Goal: Transaction & Acquisition: Purchase product/service

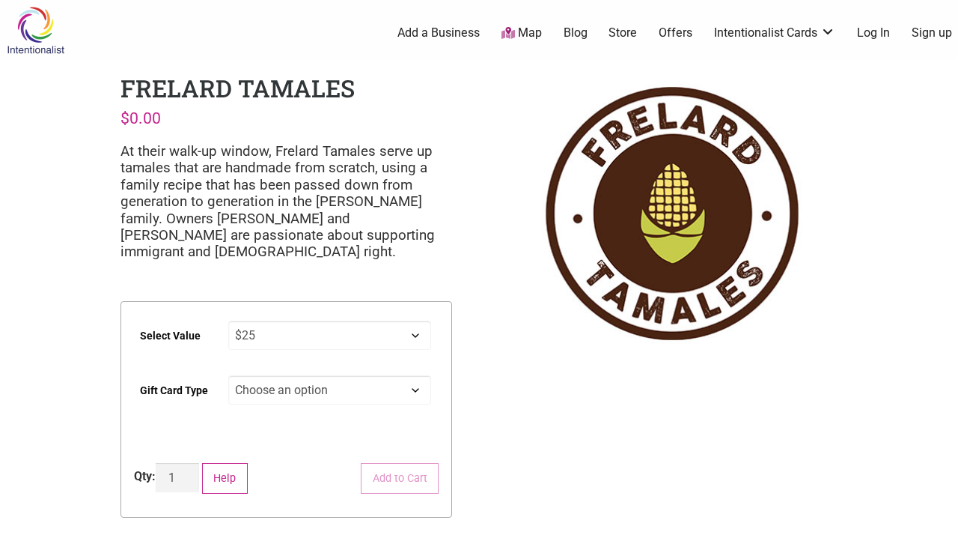
select select "$25"
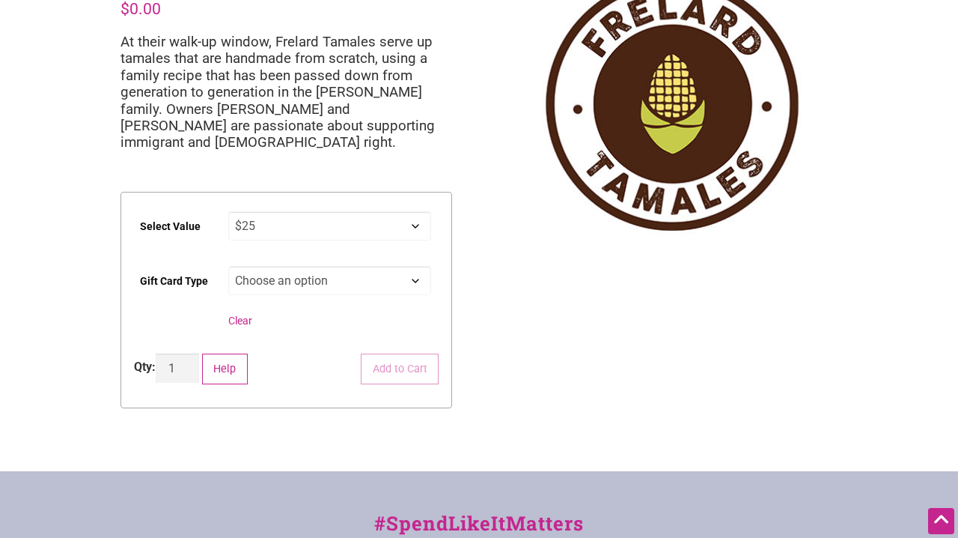
scroll to position [109, 0]
select select "Physical"
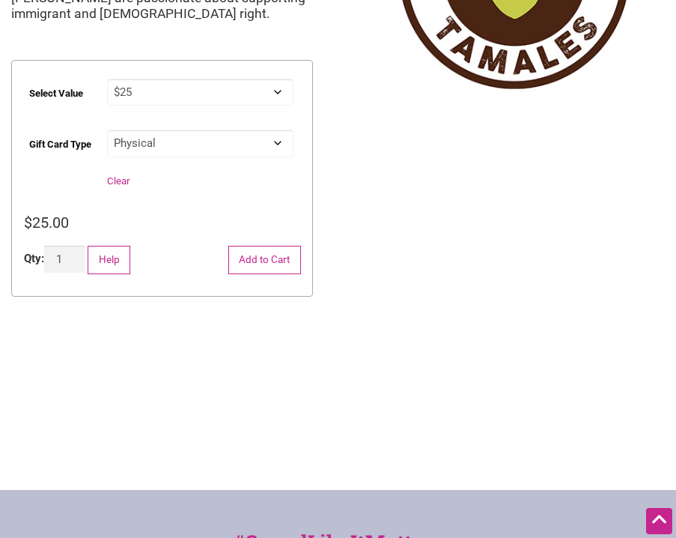
scroll to position [167, 0]
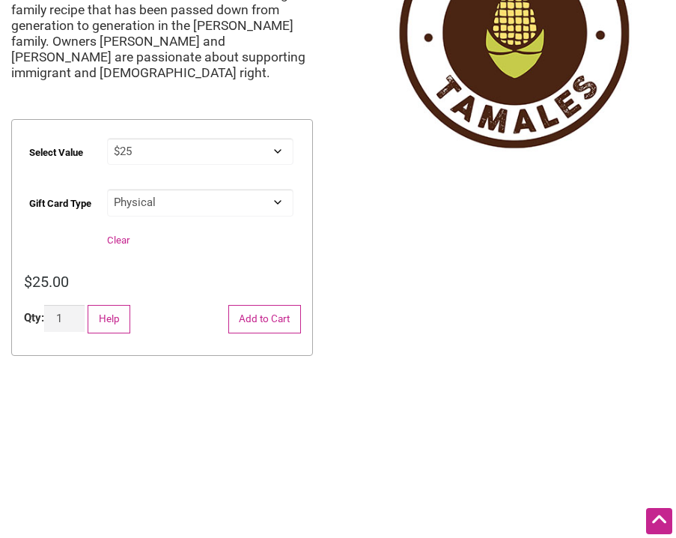
click at [342, 301] on div "Intentionalist Spend like it matters 0 Add a Business Map Blog Store Offers Int…" at bounding box center [338, 398] width 676 height 1131
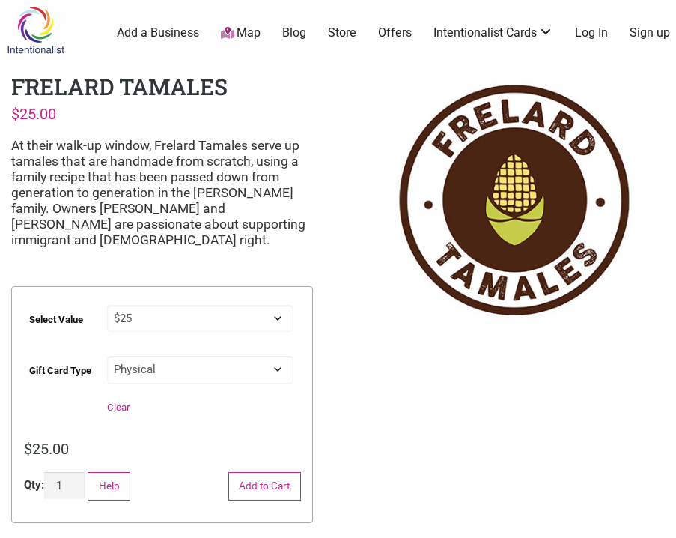
scroll to position [0, 0]
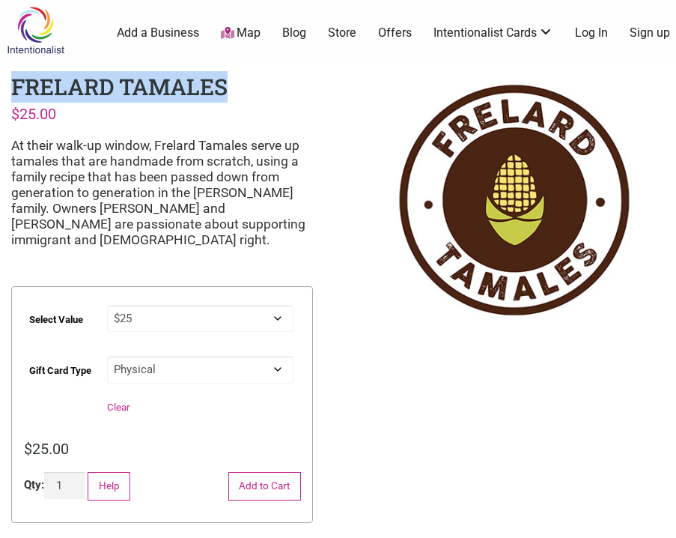
drag, startPoint x: 13, startPoint y: 87, endPoint x: 231, endPoint y: 82, distance: 217.9
click at [231, 82] on div "Frelard Tamales $ 25.00 At their walk-up window, Frelard Tamales serve up tamal…" at bounding box center [162, 376] width 324 height 632
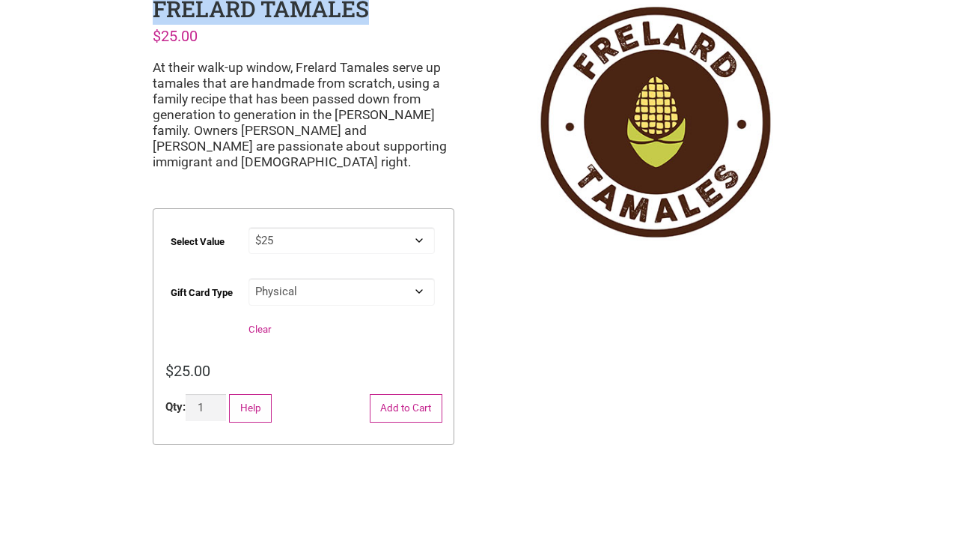
scroll to position [81, 0]
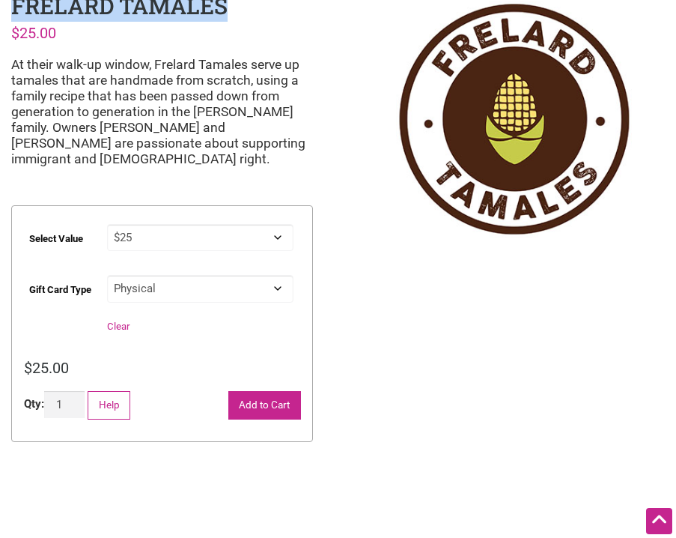
click at [275, 407] on button "Add to Cart" at bounding box center [264, 405] width 73 height 28
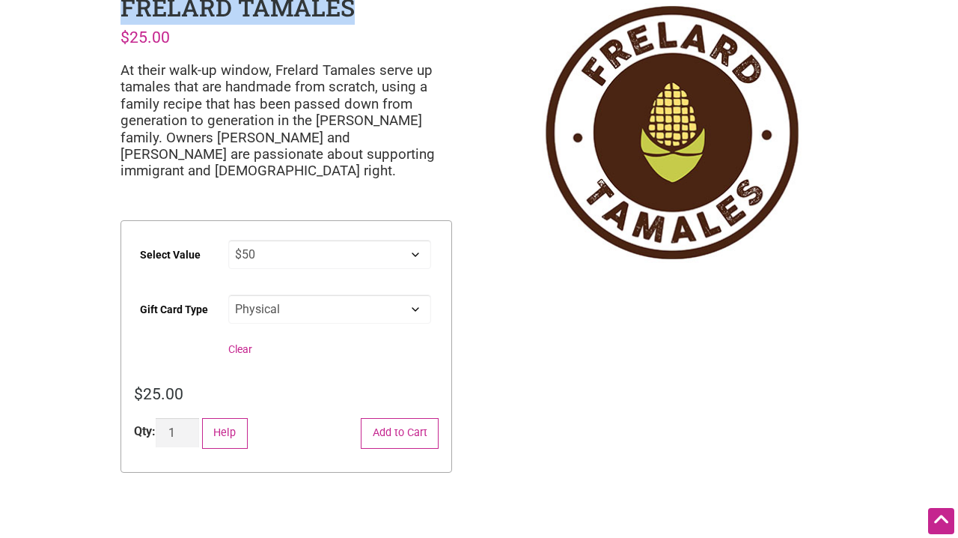
select select "$50"
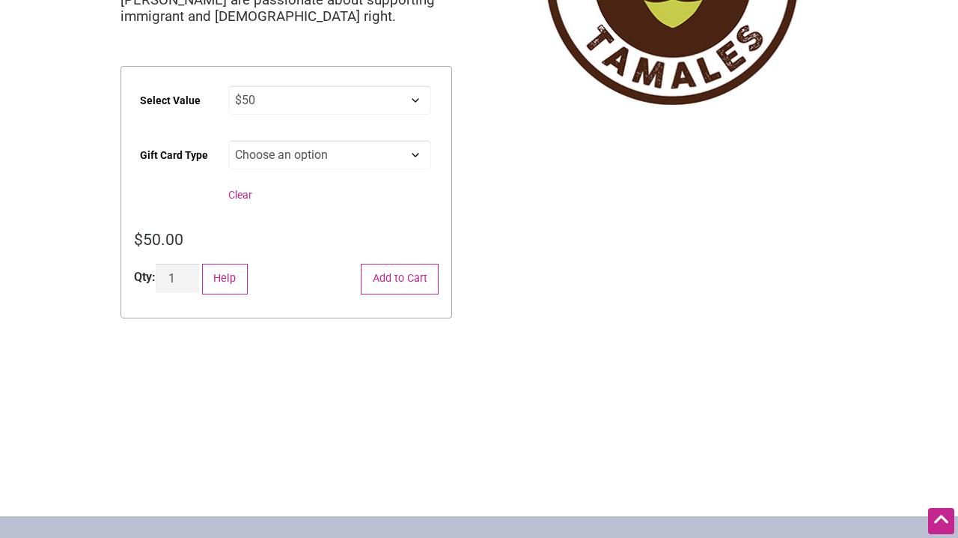
scroll to position [236, 0]
click at [189, 268] on input "2" at bounding box center [177, 277] width 43 height 29
type input "1"
click at [190, 279] on input "1" at bounding box center [177, 277] width 43 height 29
select select "$25"
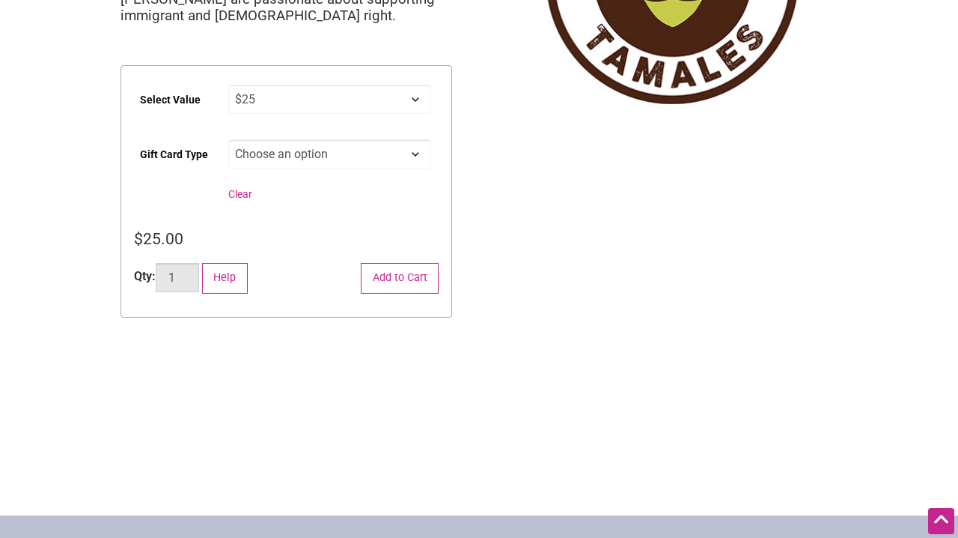
type input "2"
click at [192, 270] on input "2" at bounding box center [177, 277] width 43 height 29
click at [399, 279] on button "Add to Cart" at bounding box center [400, 278] width 78 height 31
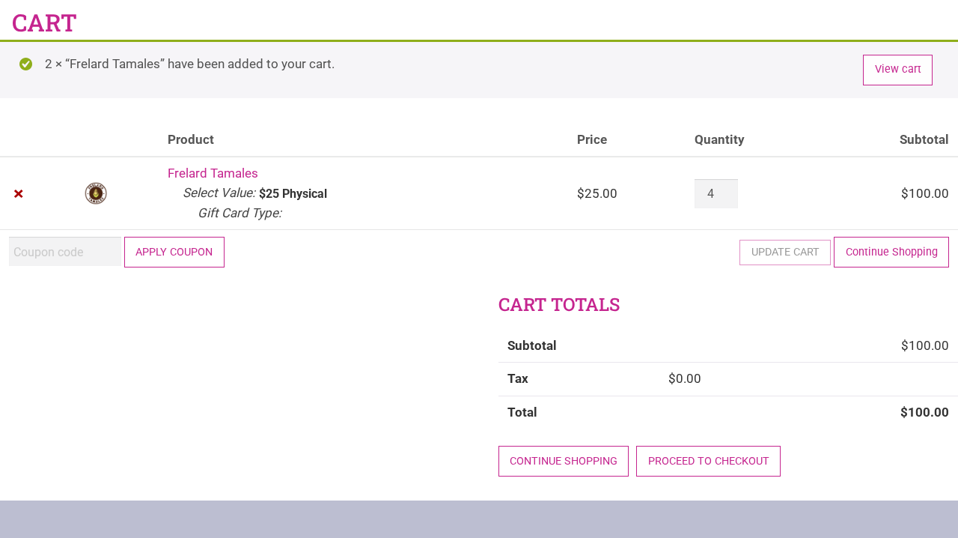
scroll to position [66, 0]
click at [171, 249] on button "Apply coupon" at bounding box center [174, 252] width 100 height 31
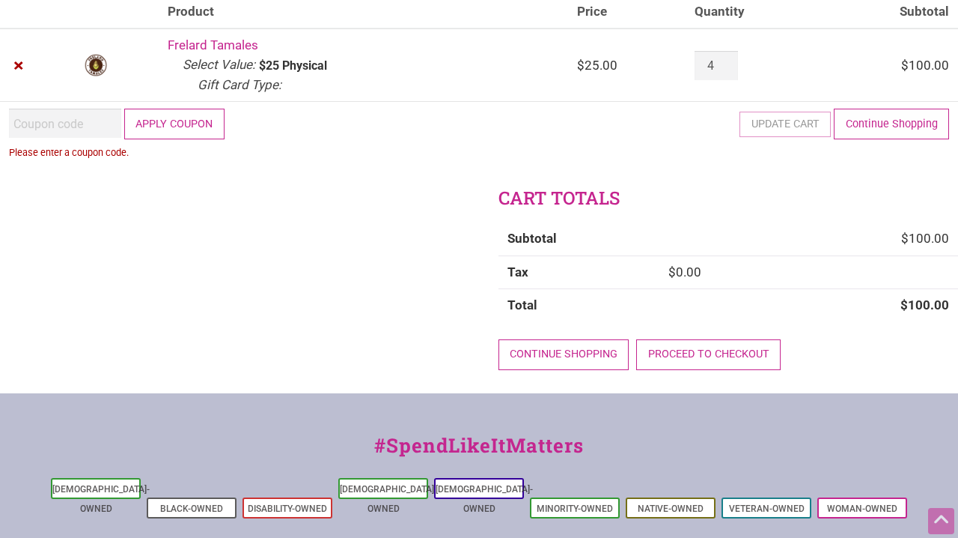
scroll to position [16, 0]
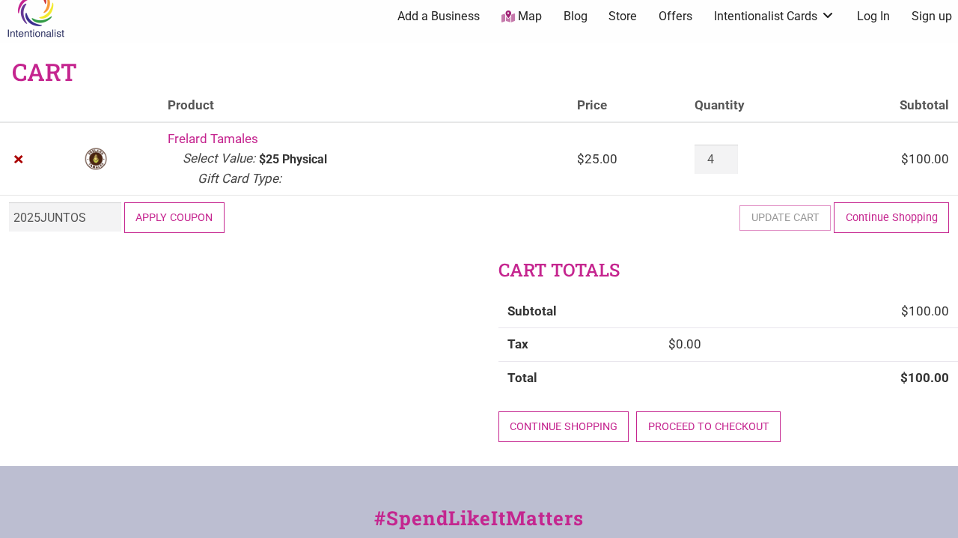
type input "2025JUNTOS"
click at [199, 299] on div "Cart totals Subtotal $ 100.00 Tax $ 0.00 Total $ 100.00 Continue shopping Proce…" at bounding box center [479, 361] width 958 height 207
click at [262, 314] on div "Cart totals Subtotal $ 100.00 Tax $ 0.00 Total $ 100.00 Continue shopping Proce…" at bounding box center [479, 361] width 958 height 207
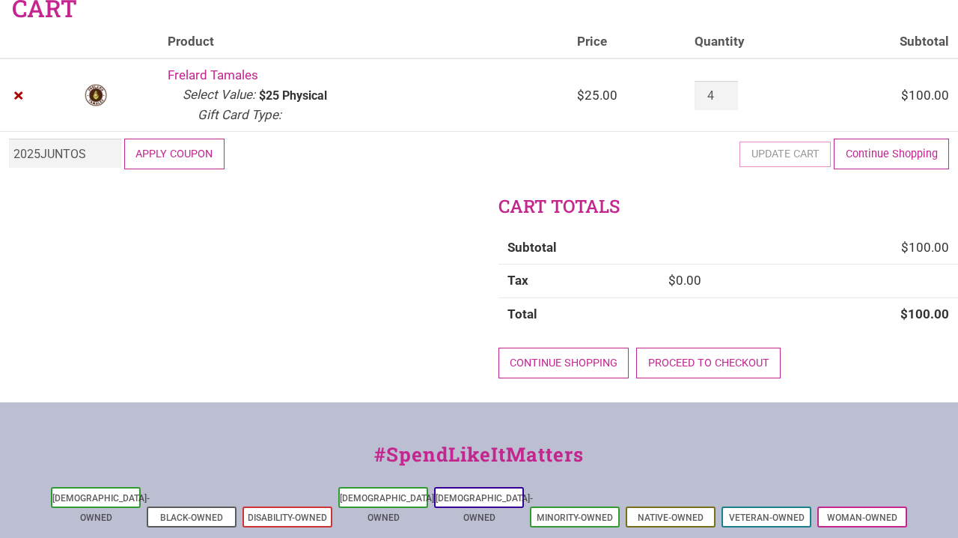
scroll to position [82, 0]
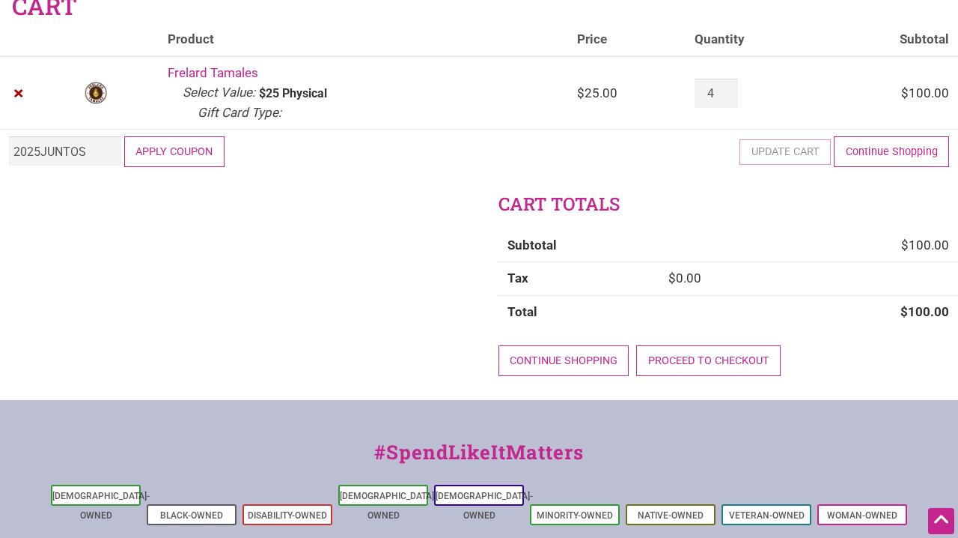
click at [204, 150] on button "Apply coupon" at bounding box center [174, 151] width 100 height 31
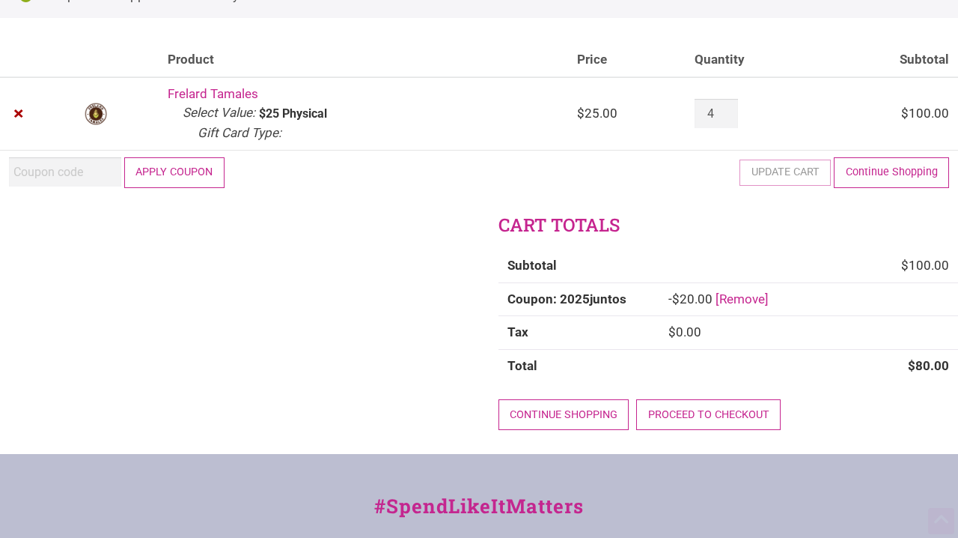
scroll to position [189, 0]
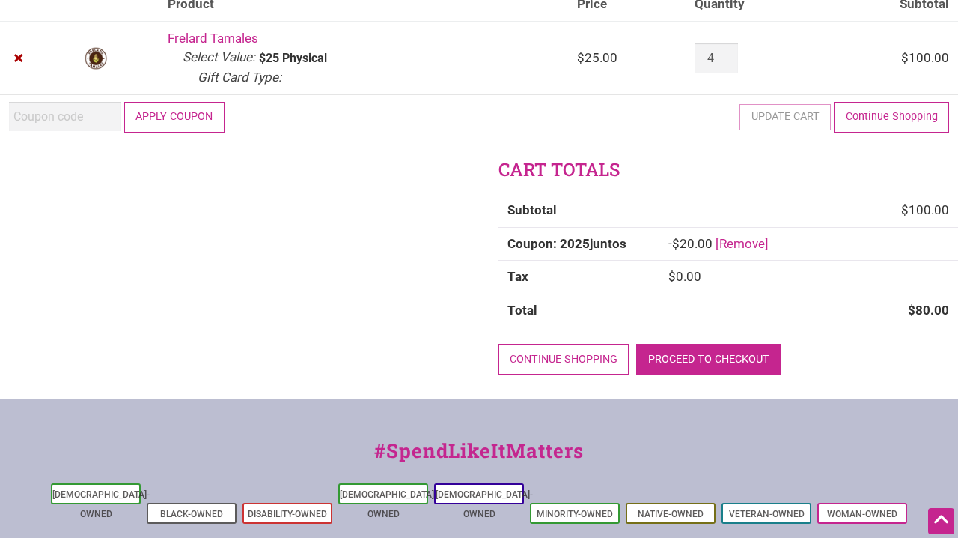
click at [739, 351] on link "Proceed to checkout" at bounding box center [708, 359] width 145 height 31
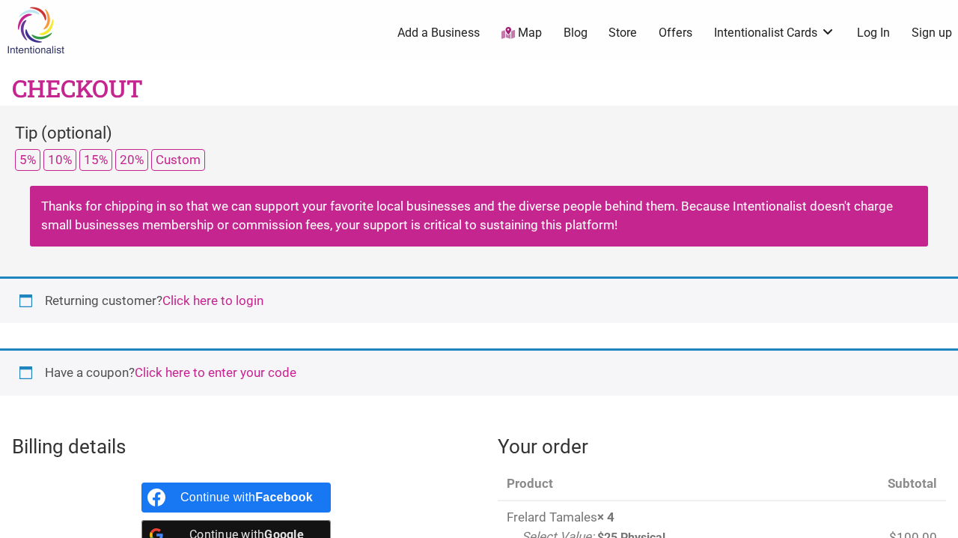
select select "WA"
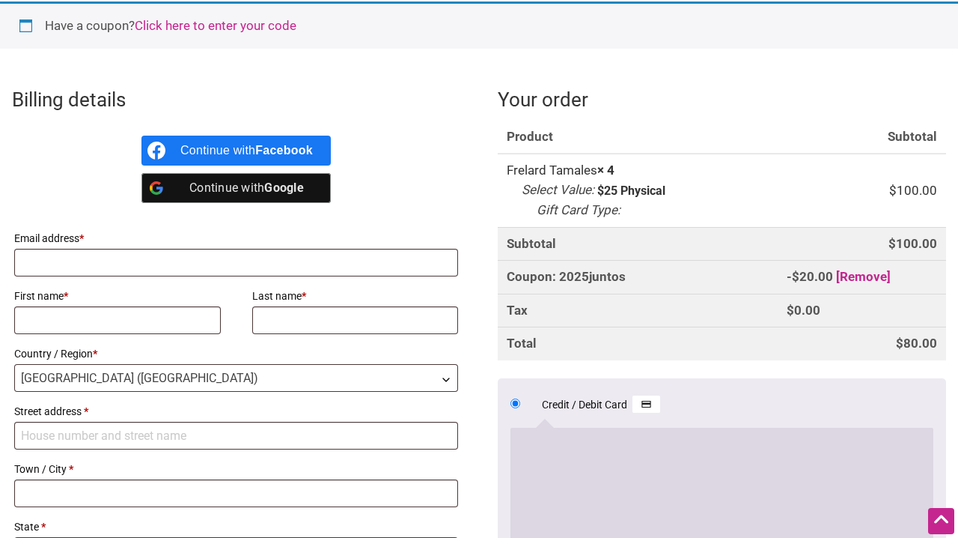
scroll to position [416, 0]
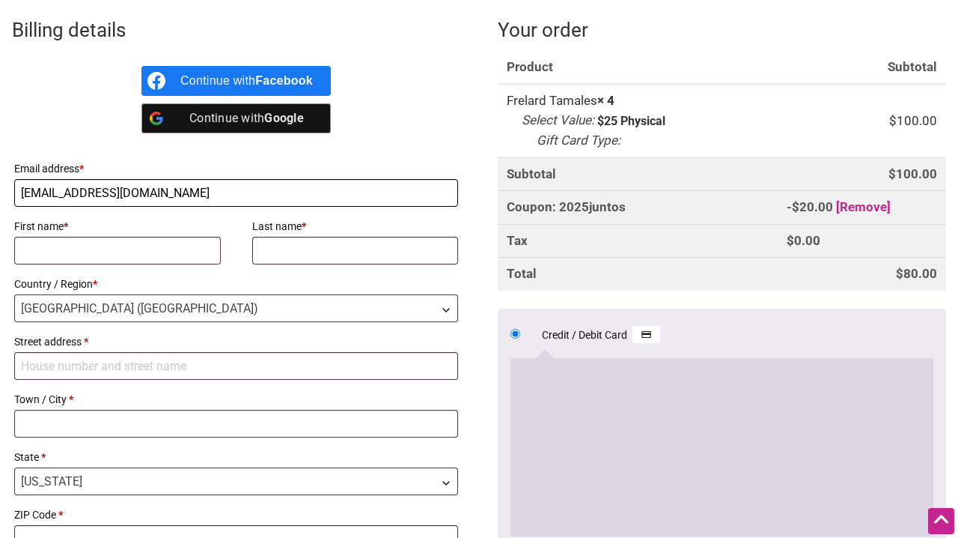
type input "[EMAIL_ADDRESS][DOMAIN_NAME]"
click at [115, 139] on div "Billing details Continue with Facebook Continue with Google Email address * s.z…" at bounding box center [236, 287] width 448 height 543
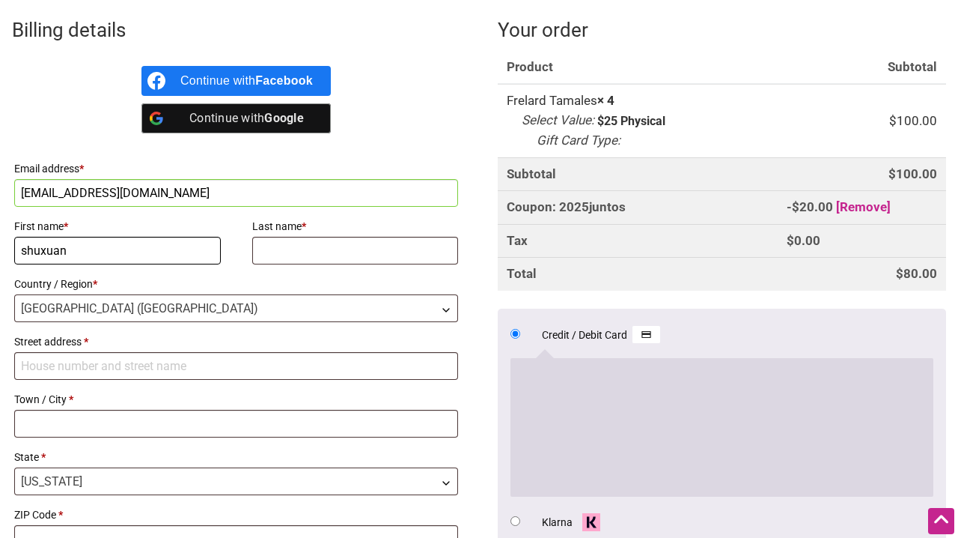
type input "shuxuan"
type input "zhou"
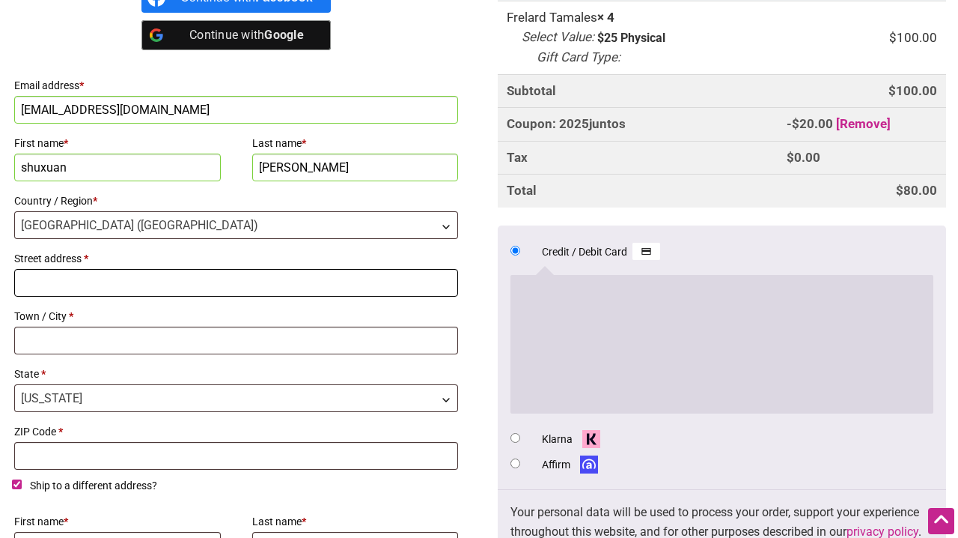
scroll to position [504, 0]
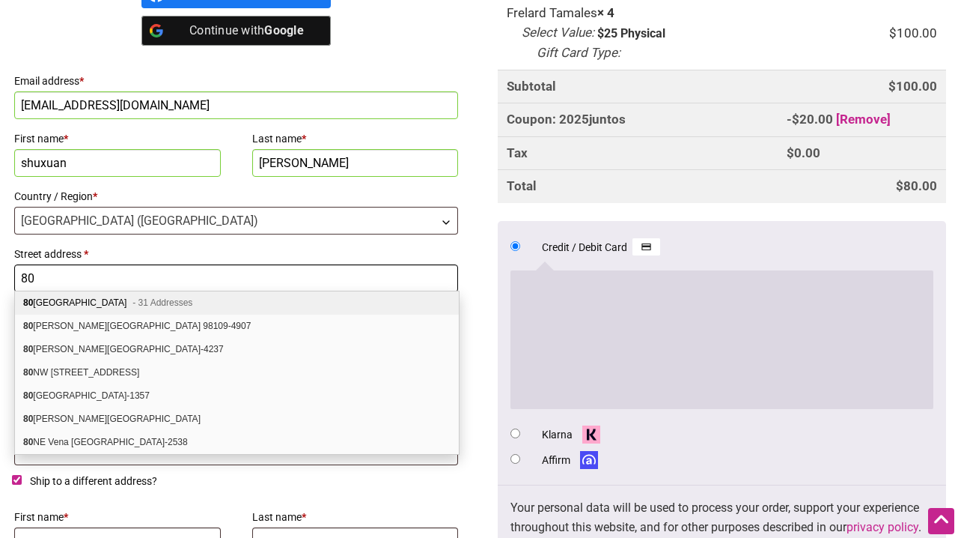
type input "8"
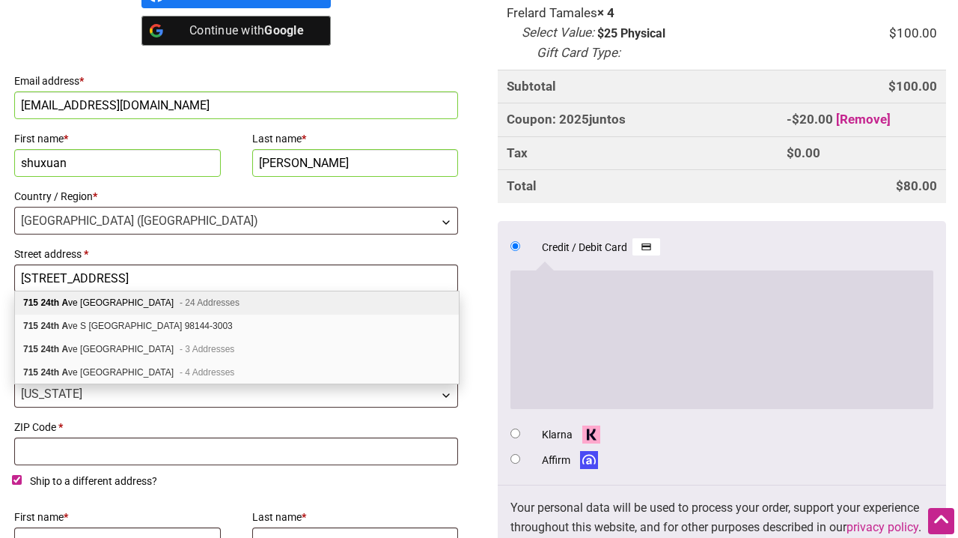
click at [250, 306] on div "715 24th A ve Seattle WA 98122 - 24 Addresses" at bounding box center [237, 302] width 444 height 23
type input "715 24th ave"
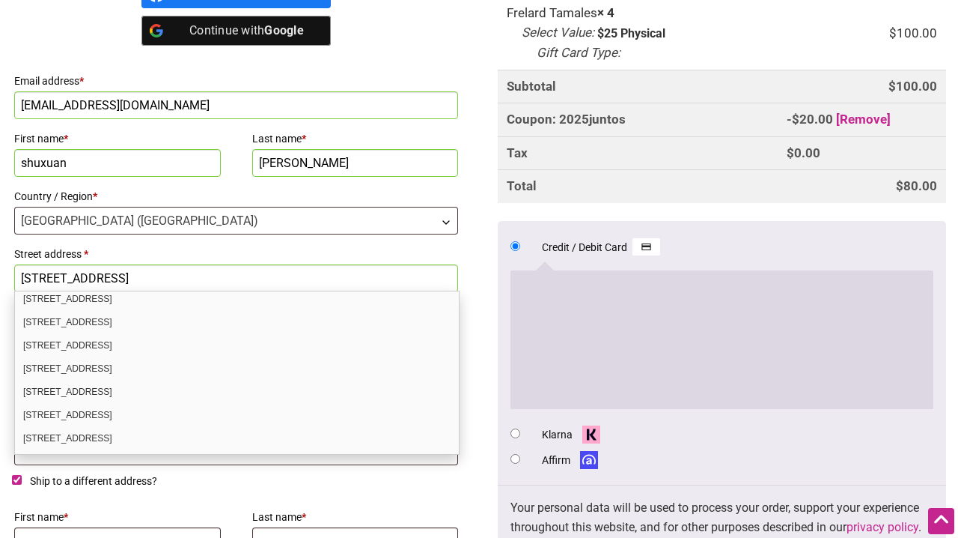
scroll to position [214, 0]
click at [241, 388] on div "715 24th Ave Apt 205 Seattle WA 98122-4820" at bounding box center [237, 390] width 444 height 23
select select "US"
type input "[STREET_ADDRESS]"
type input "Seattle"
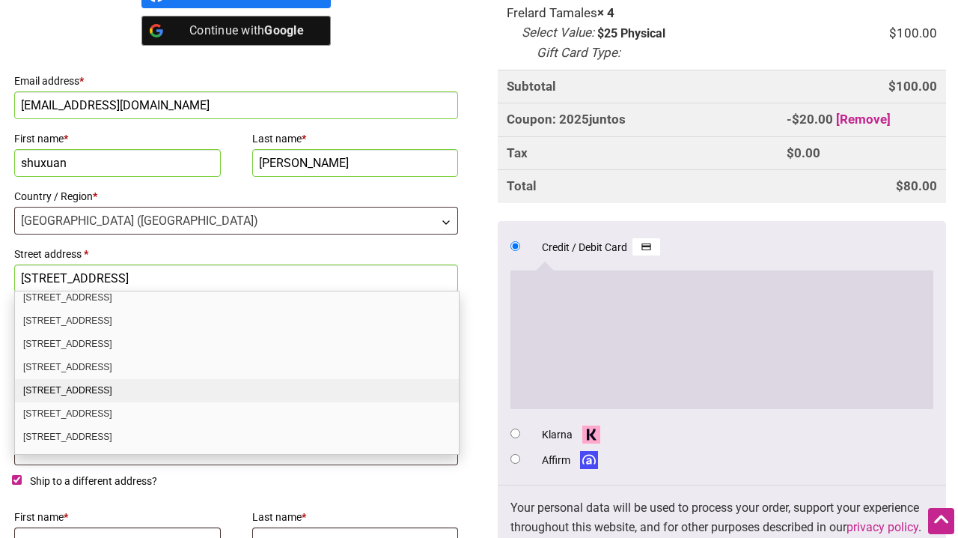
type input "98122-4820"
select select "WA"
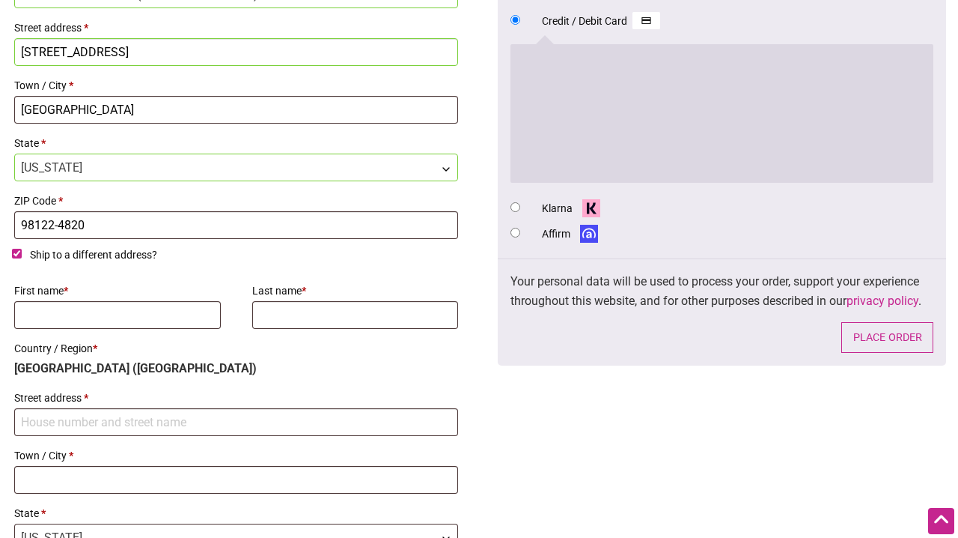
scroll to position [749, 0]
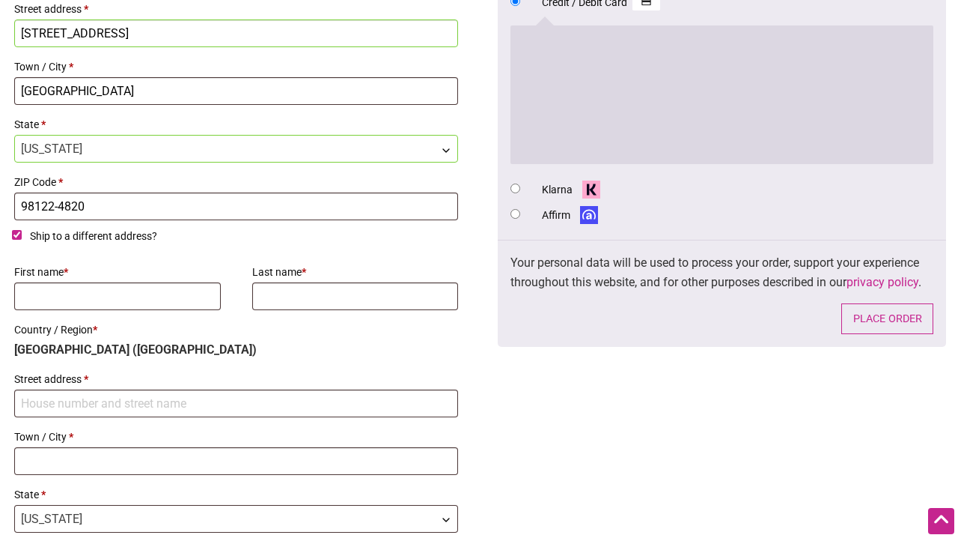
click at [121, 232] on span "Ship to a different address?" at bounding box center [93, 236] width 127 height 12
click at [22, 232] on input "Ship to a different address?" at bounding box center [17, 235] width 10 height 10
checkbox input "false"
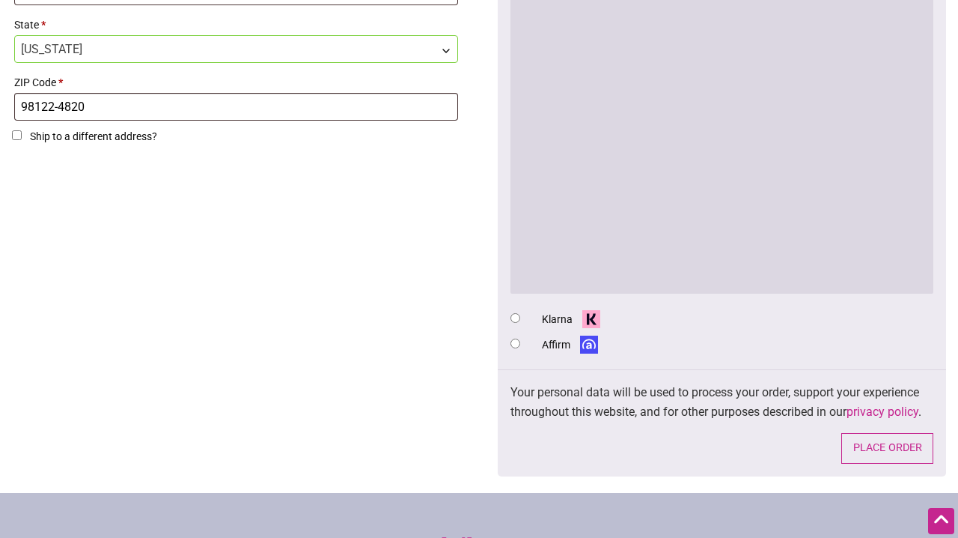
scroll to position [820, 0]
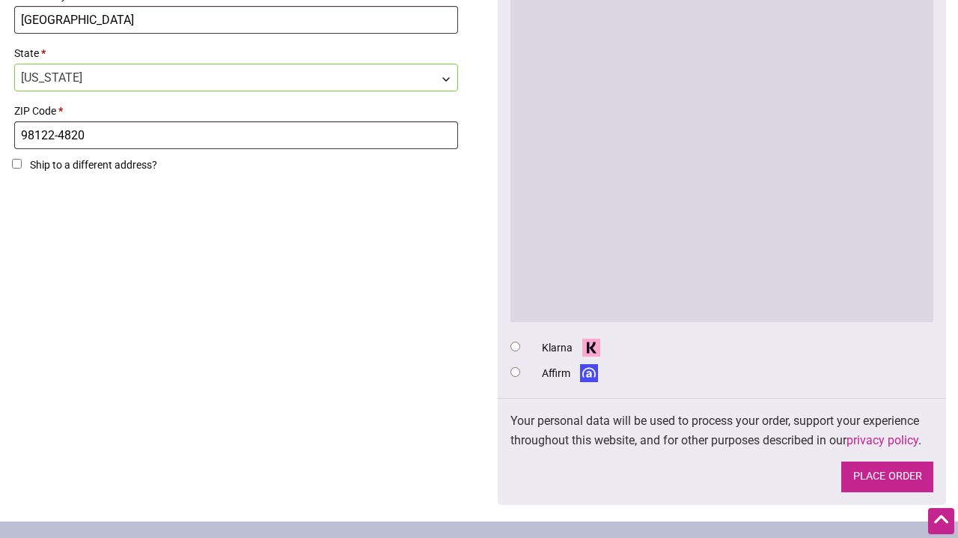
click at [873, 471] on button "Place order" at bounding box center [888, 476] width 92 height 31
